Goal: Task Accomplishment & Management: Complete application form

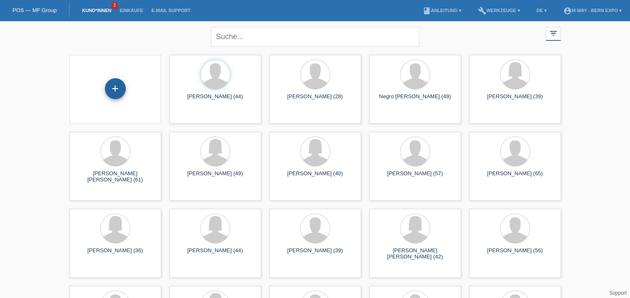
click at [116, 90] on div "+" at bounding box center [115, 88] width 21 height 21
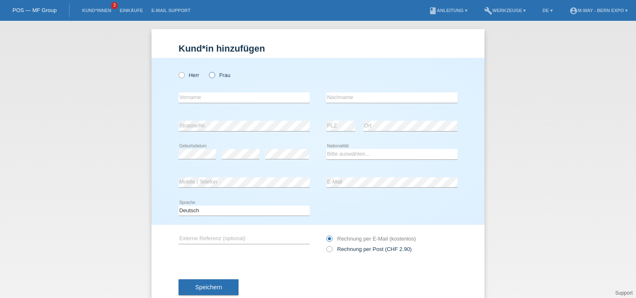
click at [208, 71] on icon at bounding box center [208, 71] width 0 height 0
click at [210, 75] on input "Frau" at bounding box center [211, 74] width 5 height 5
radio input "true"
click at [194, 95] on input "text" at bounding box center [244, 97] width 131 height 10
type input "Anja"
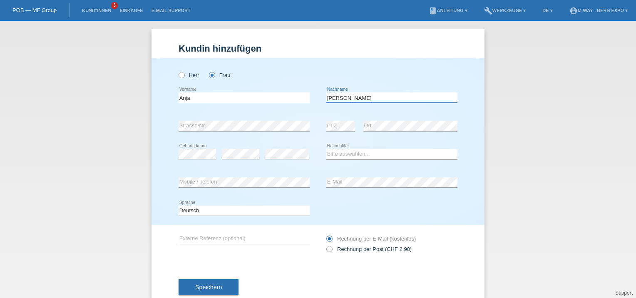
type input "[PERSON_NAME]"
click at [346, 153] on select "Bitte auswählen... Schweiz Deutschland Liechtenstein Österreich ------------ Af…" at bounding box center [391, 154] width 131 height 10
select select "CH"
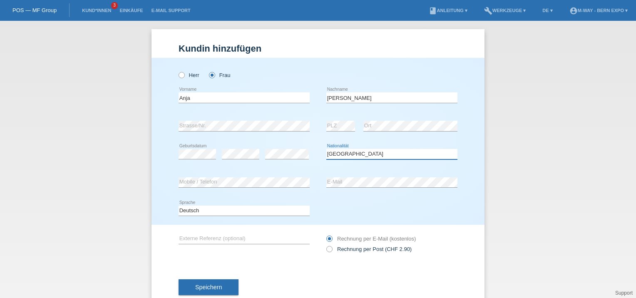
click at [326, 149] on select "Bitte auswählen... Schweiz Deutschland Liechtenstein Österreich ------------ Af…" at bounding box center [391, 154] width 131 height 10
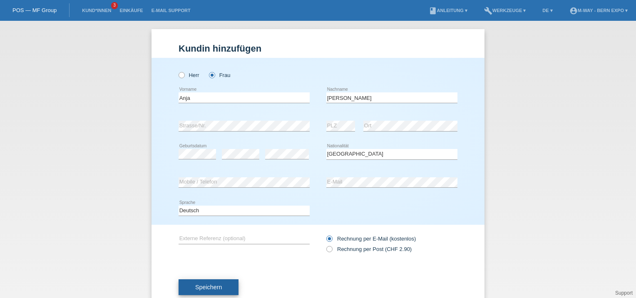
click at [198, 284] on span "Speichern" at bounding box center [208, 287] width 27 height 7
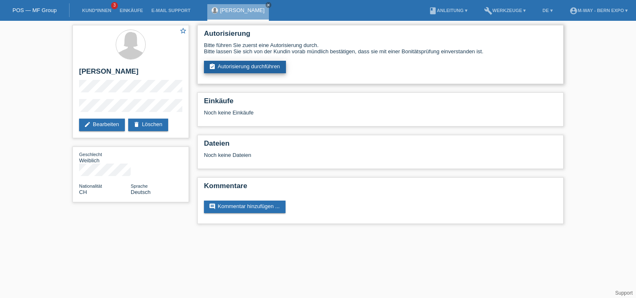
click at [234, 66] on link "assignment_turned_in Autorisierung durchführen" at bounding box center [245, 67] width 82 height 12
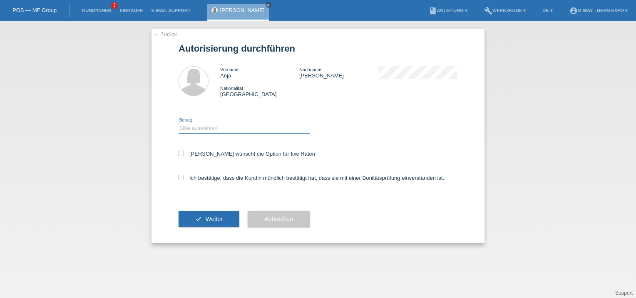
click at [240, 128] on select "Bitte auswählen CHF 1.00 - CHF 499.00 CHF 500.00 - CHF 1'999.00 CHF 2'000.00 - …" at bounding box center [244, 128] width 131 height 10
select select "3"
click at [179, 123] on select "Bitte auswählen CHF 1.00 - CHF 499.00 CHF 500.00 - CHF 1'999.00 CHF 2'000.00 - …" at bounding box center [244, 128] width 131 height 10
click at [181, 177] on icon at bounding box center [181, 177] width 5 height 5
click at [181, 177] on input "Ich bestätige, dass die Kundin mündlich bestätigt hat, dass sie mit einer Bonit…" at bounding box center [181, 177] width 5 height 5
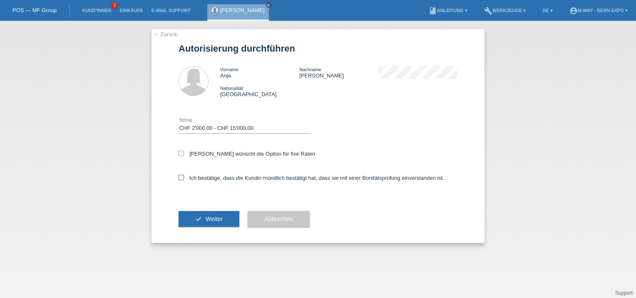
checkbox input "true"
click at [220, 217] on span "Weiter" at bounding box center [214, 219] width 17 height 7
